Goal: Navigation & Orientation: Understand site structure

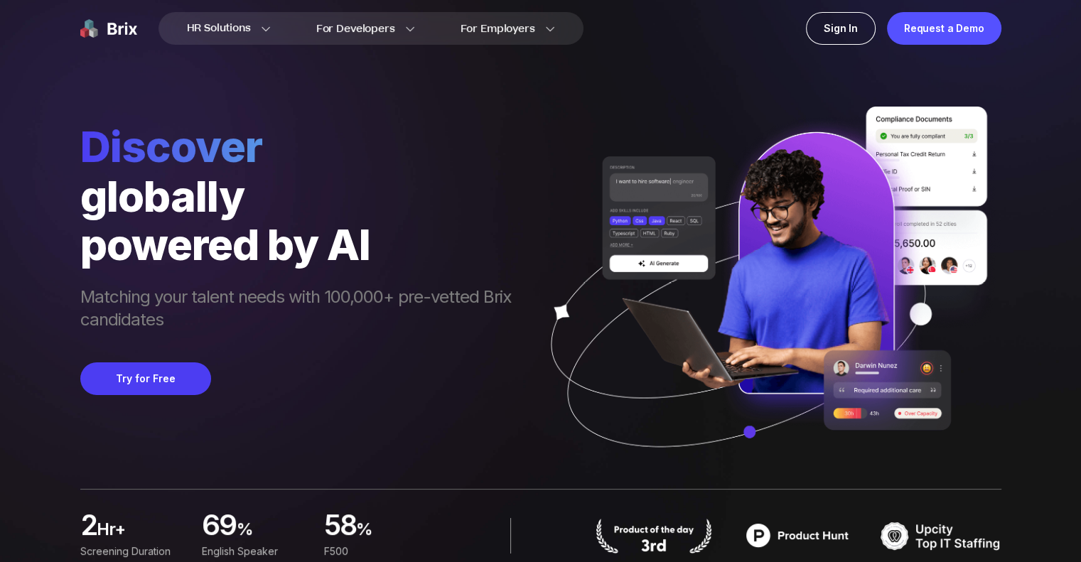
click at [316, 288] on span "Matching your talent needs with 100,000+ pre-vetted Brix candidates" at bounding box center [302, 310] width 445 height 48
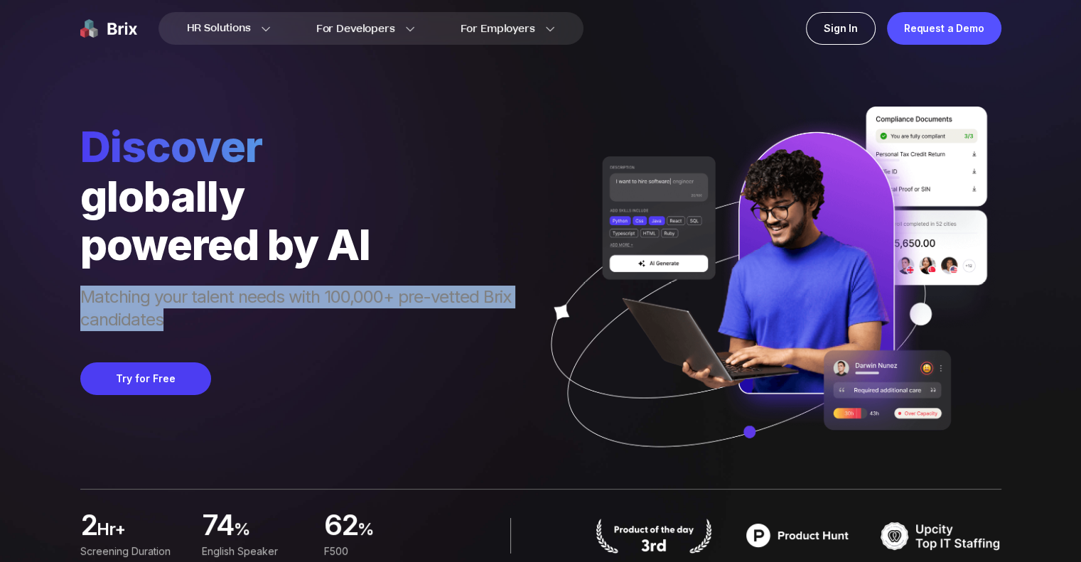
click at [316, 288] on span "Matching your talent needs with 100,000+ pre-vetted Brix candidates" at bounding box center [302, 310] width 445 height 48
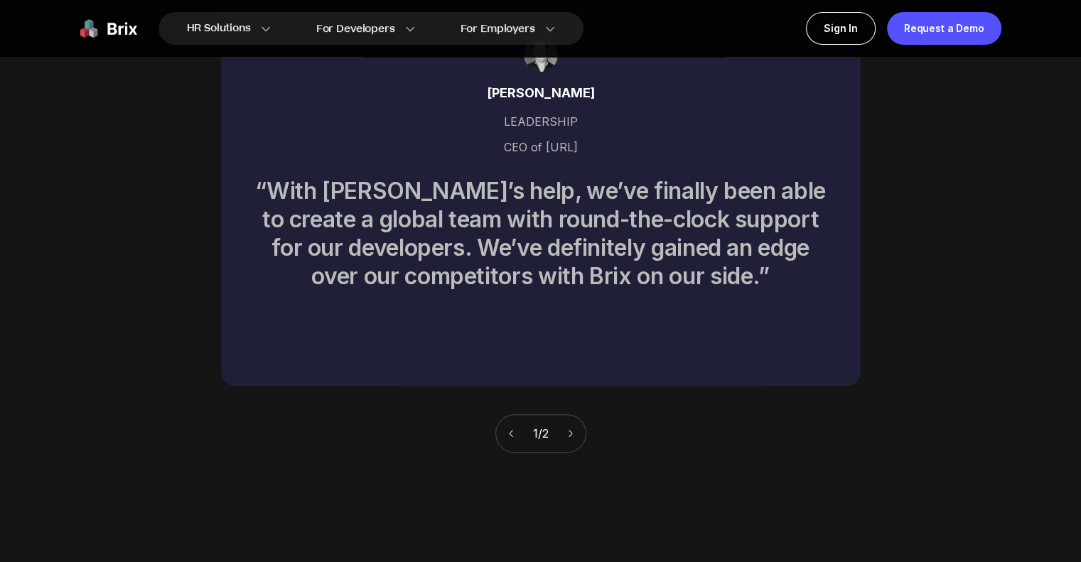
scroll to position [6325, 0]
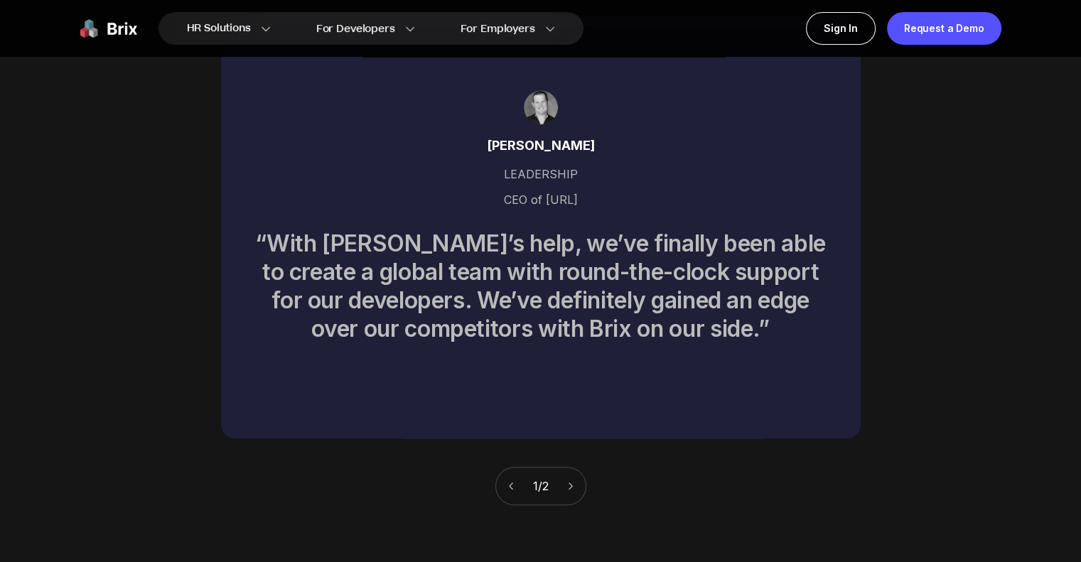
click at [567, 467] on div "1 / 2" at bounding box center [540, 486] width 91 height 38
click at [560, 467] on div "1 / 2" at bounding box center [540, 486] width 91 height 38
click at [566, 467] on div "1 / 2" at bounding box center [540, 486] width 91 height 38
click at [576, 481] on icon at bounding box center [571, 486] width 10 height 10
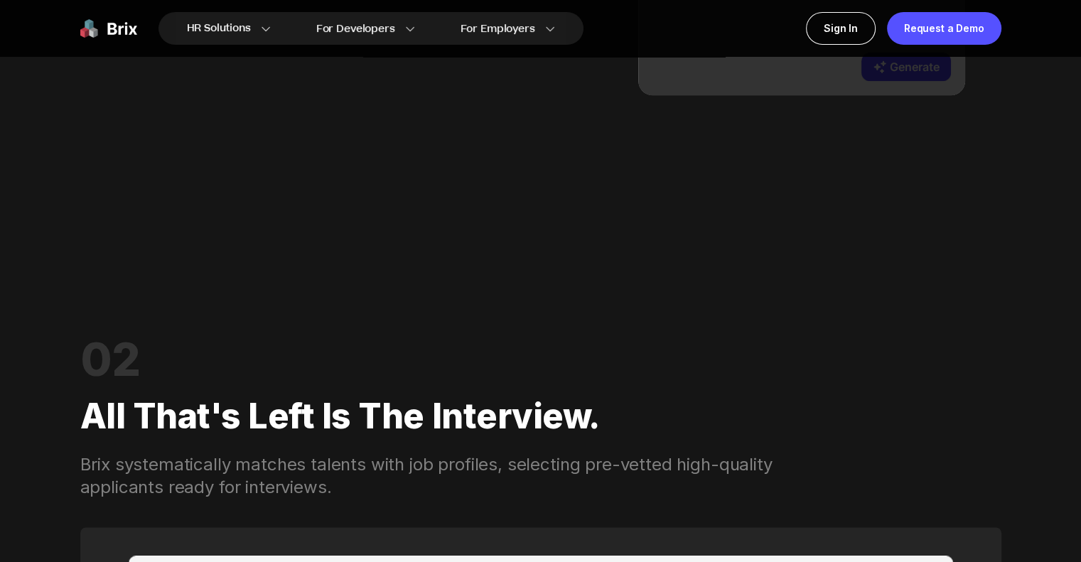
scroll to position [0, 0]
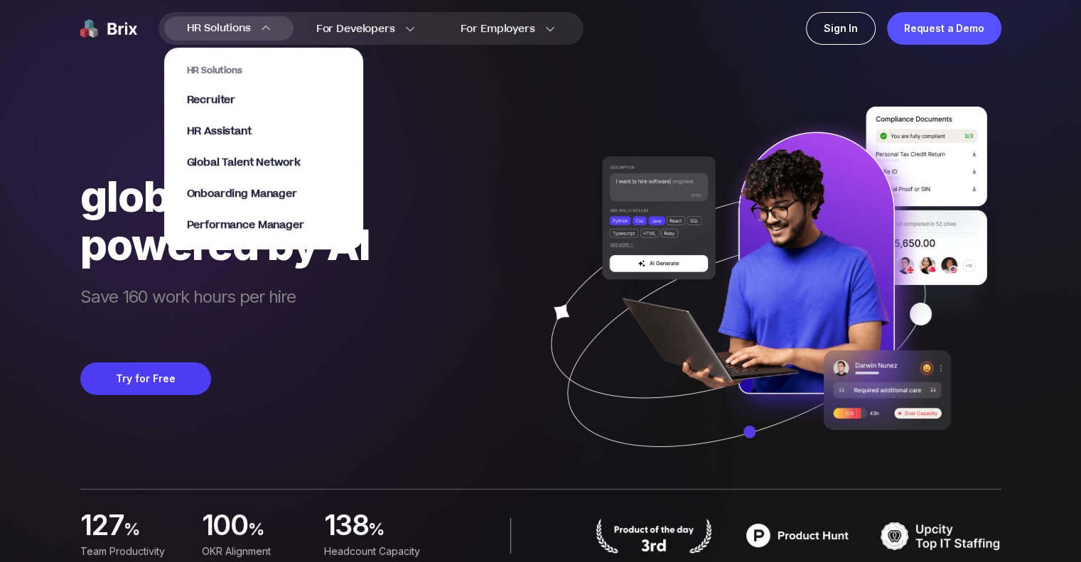
click at [201, 28] on span "HR Solutions" at bounding box center [219, 28] width 64 height 23
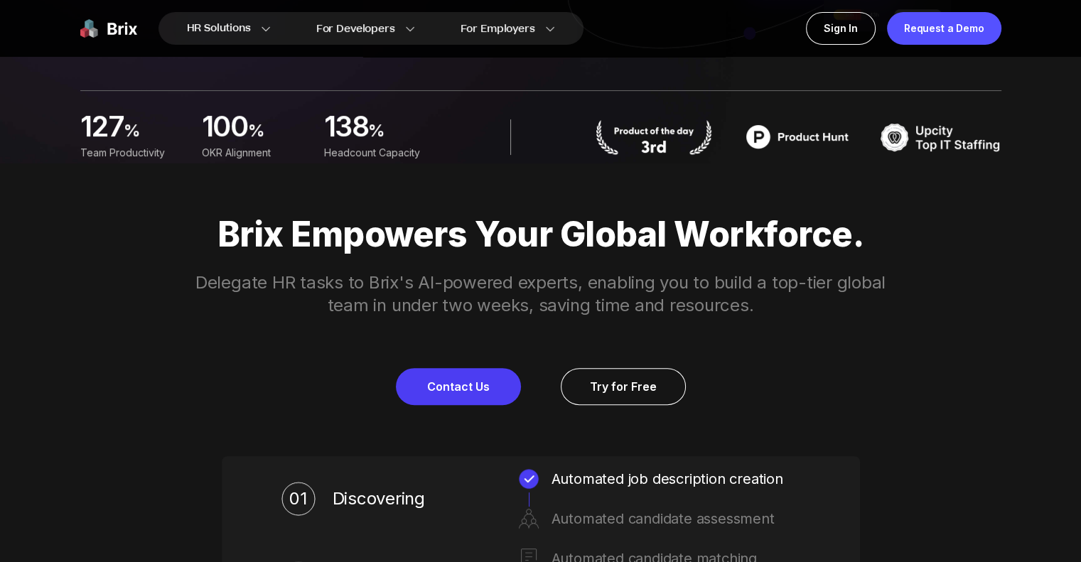
scroll to position [355, 0]
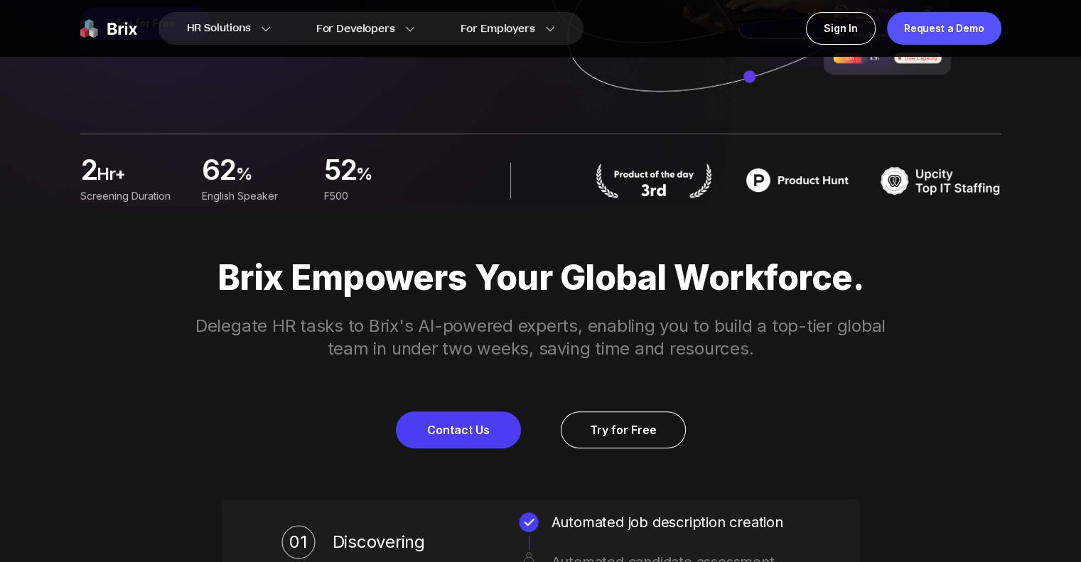
click at [795, 181] on img at bounding box center [797, 181] width 121 height 36
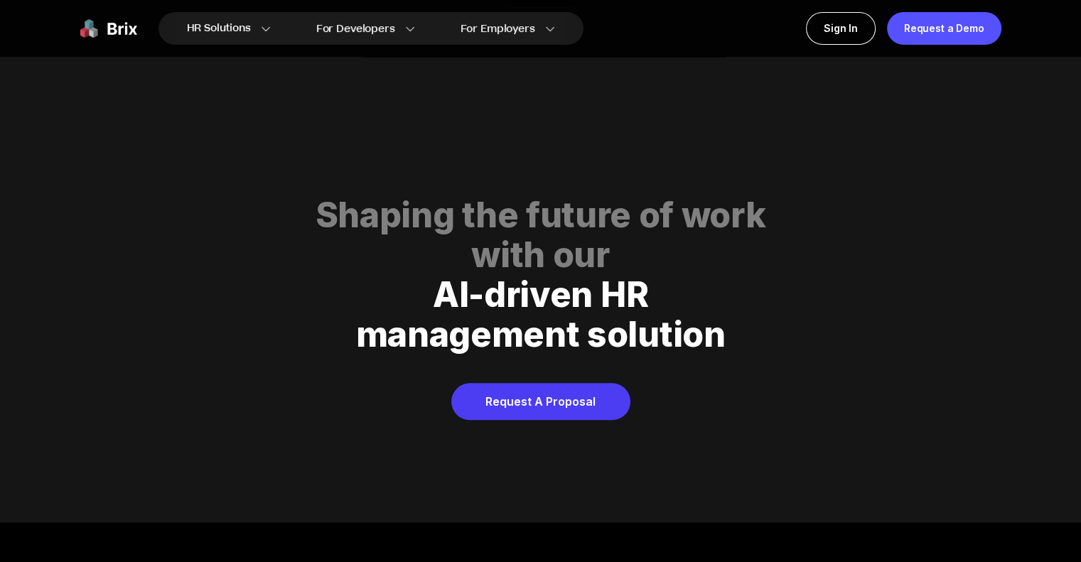
scroll to position [7259, 0]
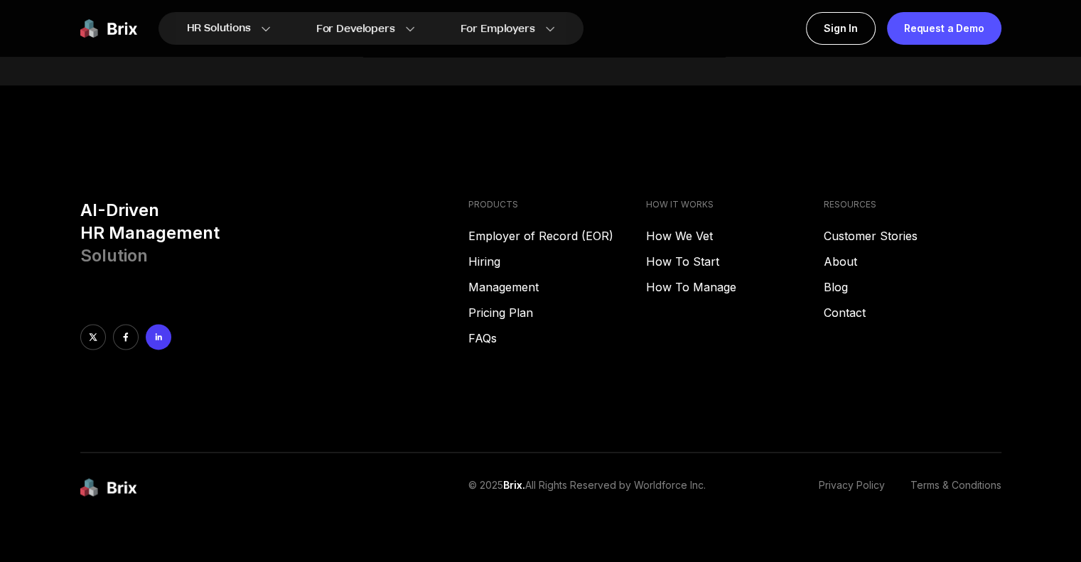
click at [154, 332] on icon at bounding box center [158, 337] width 10 height 10
